Goal: Task Accomplishment & Management: Use online tool/utility

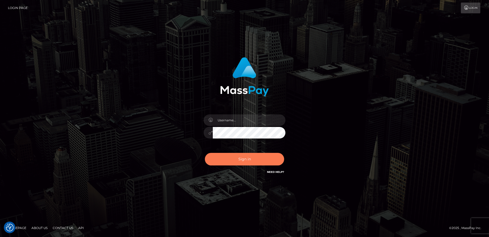
click at [243, 155] on button "Sign in" at bounding box center [244, 159] width 79 height 13
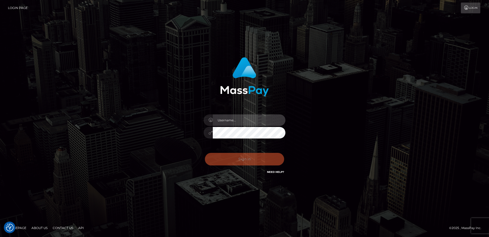
type input "alice.of"
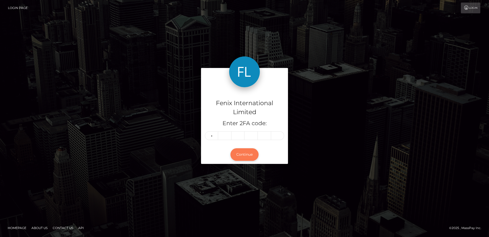
type input "4"
type input "5"
type input "7"
type input "5"
type input "6"
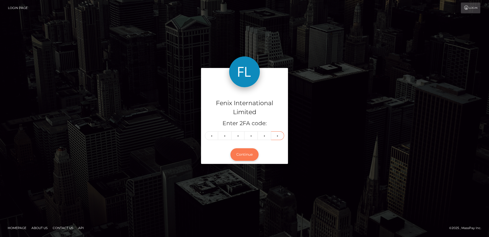
type input "9"
click at [242, 155] on button "Continue" at bounding box center [245, 154] width 28 height 13
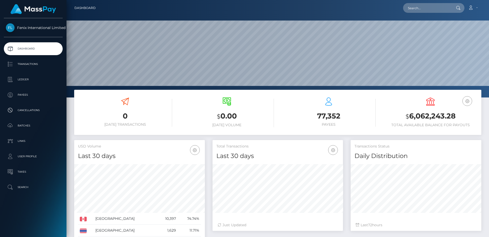
scroll to position [91, 131]
click at [40, 126] on p "Batches" at bounding box center [33, 126] width 55 height 8
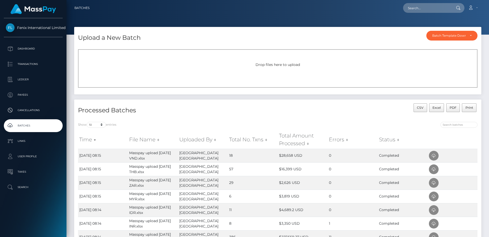
click at [261, 67] on div "Drop files here to upload" at bounding box center [278, 64] width 389 height 5
click at [259, 72] on div "Drop files here to upload" at bounding box center [278, 68] width 400 height 38
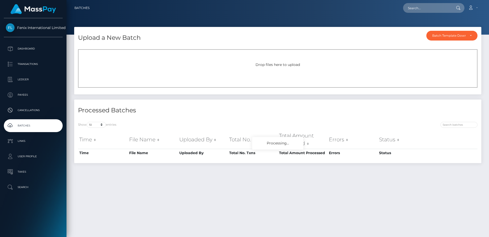
click at [293, 68] on div "Drop files here to upload" at bounding box center [278, 68] width 400 height 38
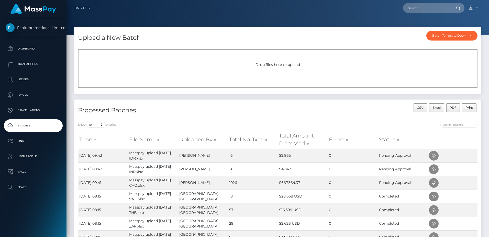
click at [273, 77] on div "Drop files here to upload" at bounding box center [278, 68] width 400 height 38
click at [311, 72] on div "Drop files here to upload" at bounding box center [278, 68] width 400 height 38
click at [299, 62] on div "Drop files here to upload" at bounding box center [278, 64] width 389 height 5
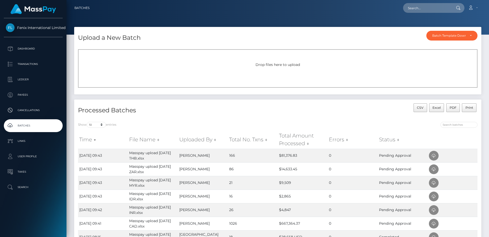
click at [281, 60] on div "Drop files here to upload" at bounding box center [278, 68] width 400 height 38
